Goal: Information Seeking & Learning: Learn about a topic

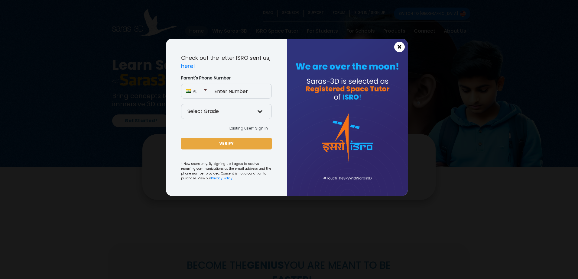
click at [398, 48] on span "×" at bounding box center [399, 47] width 5 height 8
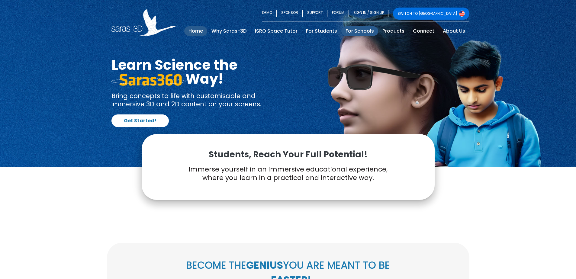
click at [367, 31] on link "For Schools" at bounding box center [359, 31] width 37 height 10
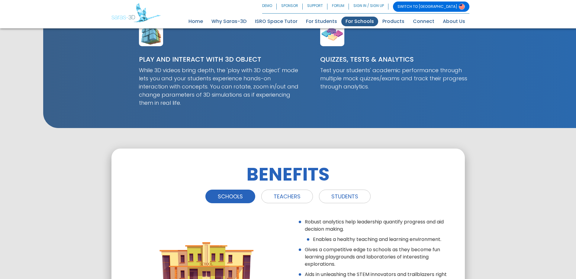
scroll to position [502, 0]
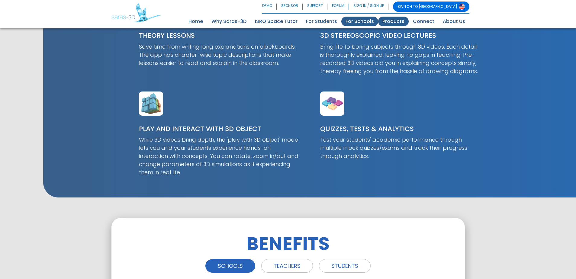
click at [401, 19] on link "Products" at bounding box center [393, 22] width 31 height 10
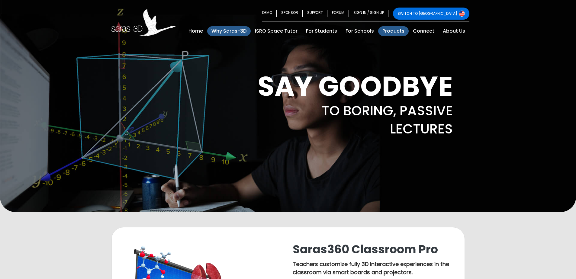
click at [225, 31] on link "Why Saras-3D" at bounding box center [229, 31] width 44 height 10
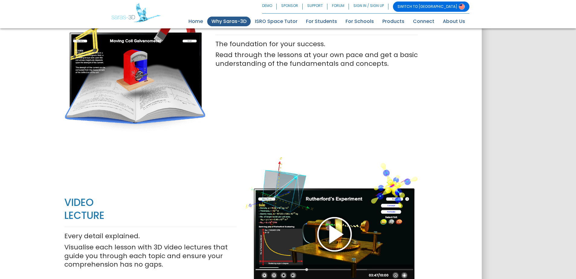
scroll to position [484, 0]
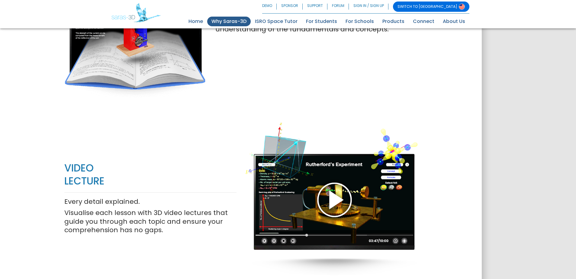
click at [336, 197] on div at bounding box center [332, 199] width 172 height 196
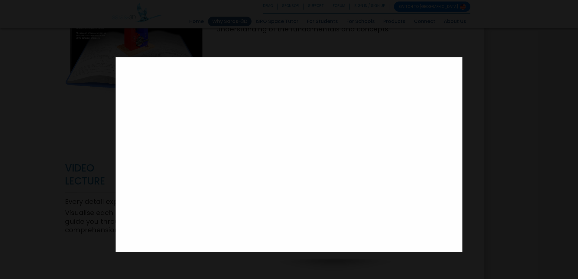
click at [162, 30] on div at bounding box center [289, 139] width 578 height 279
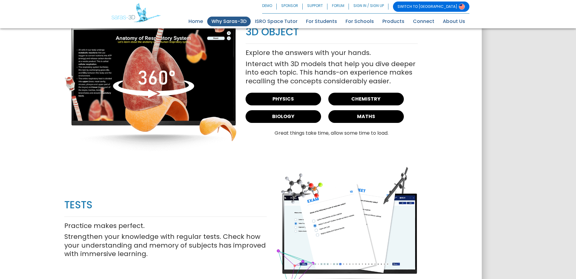
scroll to position [786, 0]
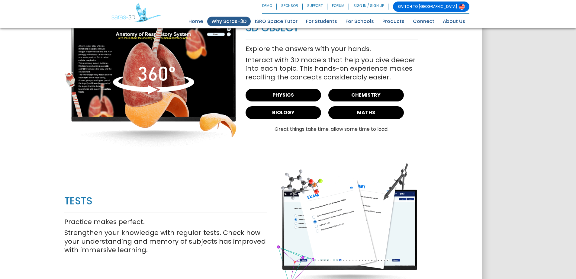
click at [144, 76] on img at bounding box center [150, 71] width 172 height 153
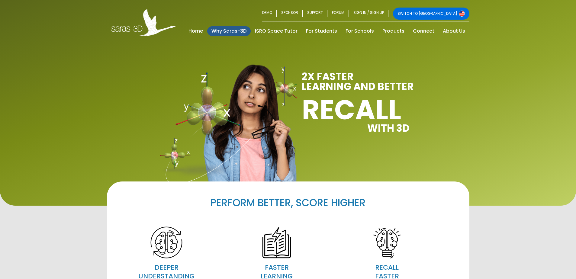
scroll to position [0, 0]
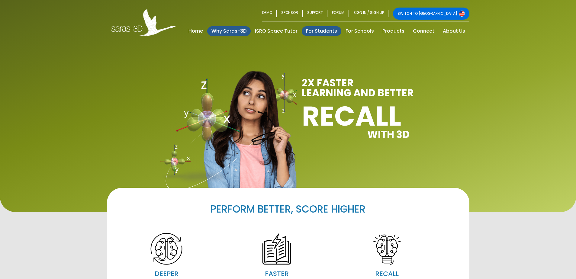
click at [325, 31] on link "For Students" at bounding box center [322, 31] width 40 height 10
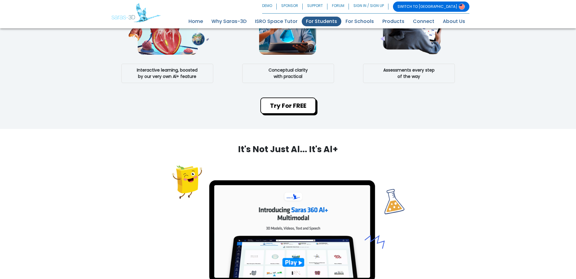
scroll to position [272, 0]
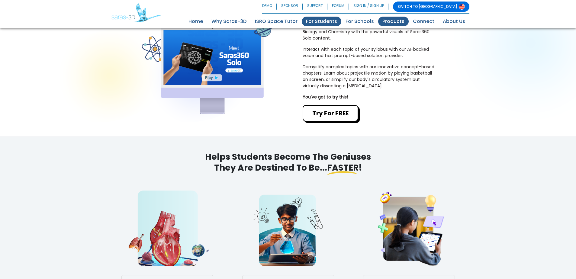
click at [401, 22] on link "Products" at bounding box center [393, 22] width 31 height 10
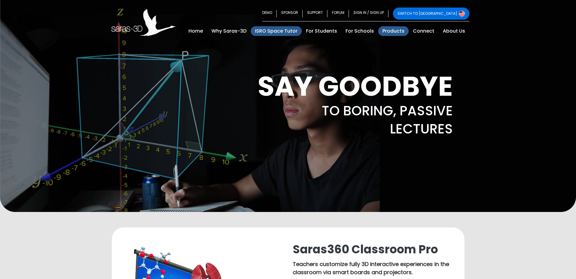
click at [275, 30] on link "ISRO Space Tutor" at bounding box center [276, 31] width 51 height 10
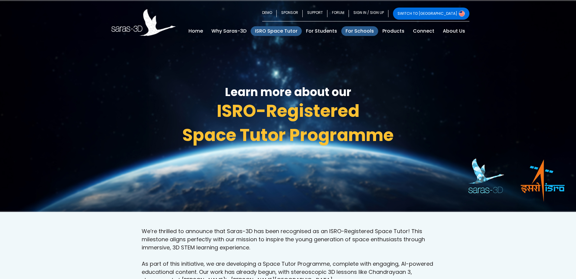
click at [365, 29] on link "For Schools" at bounding box center [359, 31] width 37 height 10
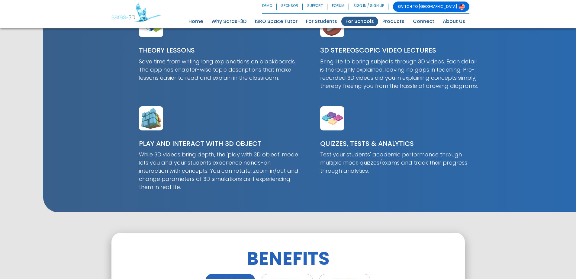
scroll to position [484, 0]
